Goal: Book appointment/travel/reservation

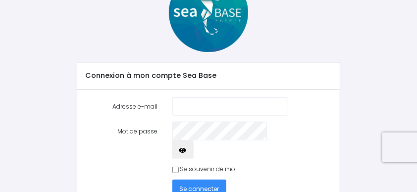
scroll to position [99, 0]
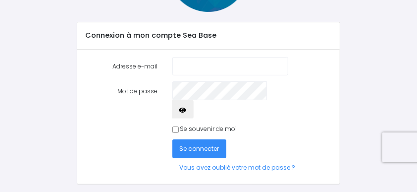
type input "yohannr@hotmail.com"
click at [177, 126] on input "Se souvenir de moi" at bounding box center [175, 129] width 6 height 6
checkbox input "true"
click at [201, 144] on span "Se connecter" at bounding box center [200, 148] width 40 height 8
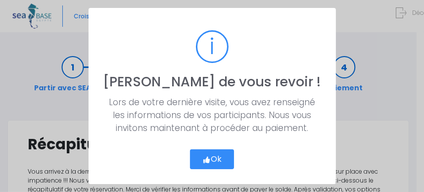
click at [216, 158] on button "Ok" at bounding box center [212, 159] width 44 height 20
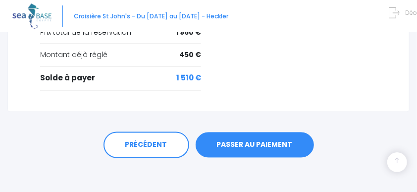
scroll to position [575, 0]
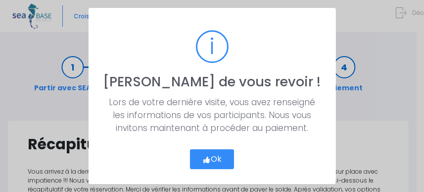
click at [219, 155] on button "Ok" at bounding box center [212, 159] width 44 height 20
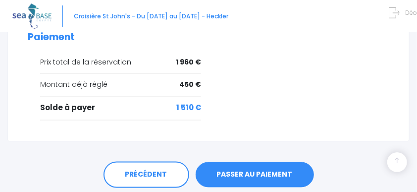
scroll to position [575, 0]
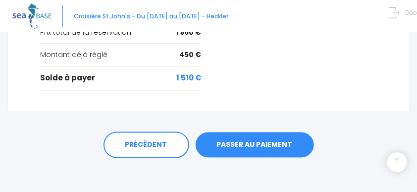
click at [244, 135] on link "PASSER AU PAIEMENT" at bounding box center [255, 145] width 118 height 26
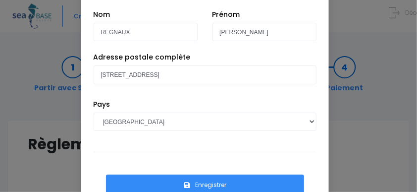
scroll to position [93, 0]
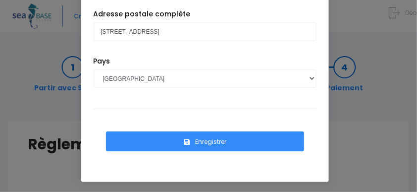
click at [215, 141] on button "Enregistrer" at bounding box center [205, 141] width 198 height 20
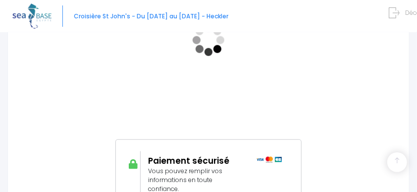
scroll to position [248, 0]
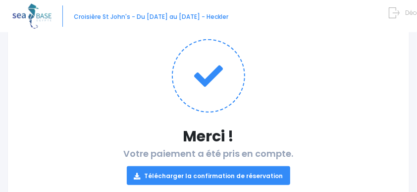
scroll to position [149, 0]
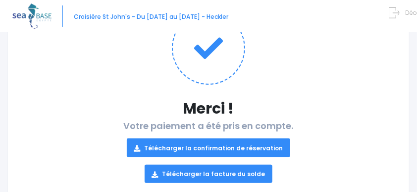
click at [259, 146] on link "Télécharger la confirmation de réservation" at bounding box center [209, 147] width 164 height 18
click at [205, 173] on link "Télécharger la facture du solde" at bounding box center [209, 173] width 128 height 18
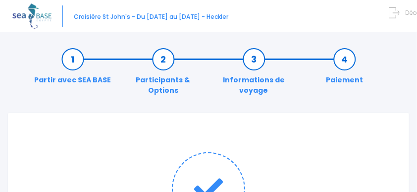
scroll to position [0, 0]
